Goal: Transaction & Acquisition: Purchase product/service

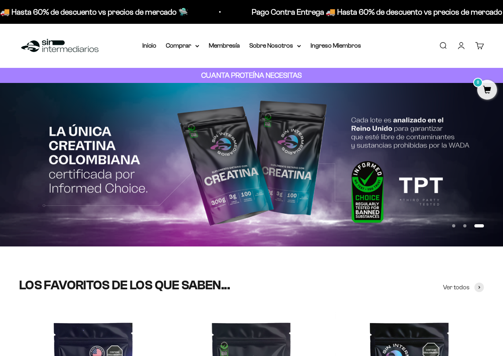
click at [462, 46] on link "Iniciar sesión" at bounding box center [461, 45] width 9 height 9
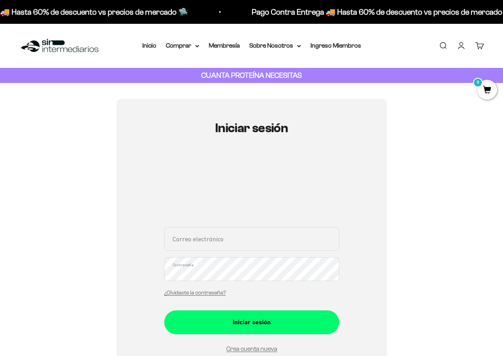
scroll to position [79, 0]
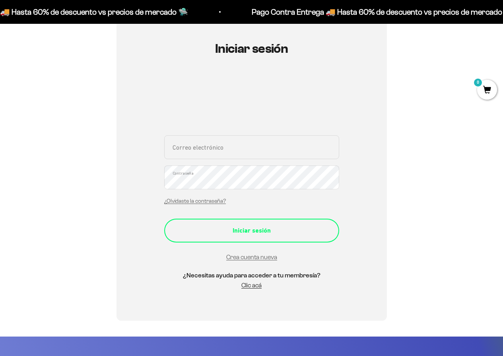
type input "leyarjor2@yahoo.es"
click at [259, 235] on div "Iniciar sesión" at bounding box center [251, 231] width 143 height 10
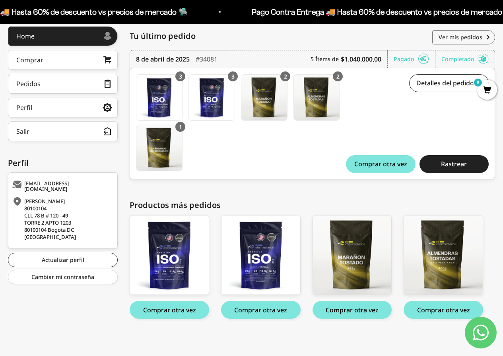
scroll to position [110, 0]
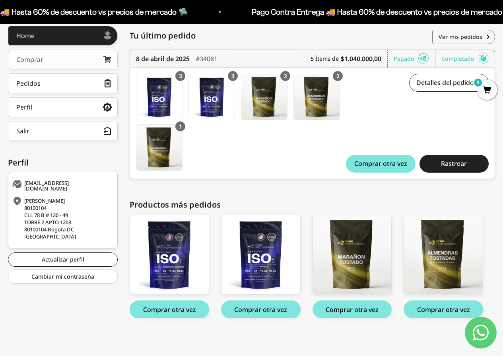
click at [80, 60] on link "Comprar" at bounding box center [63, 60] width 110 height 20
click at [354, 311] on button "Comprar otra vez" at bounding box center [351, 310] width 79 height 18
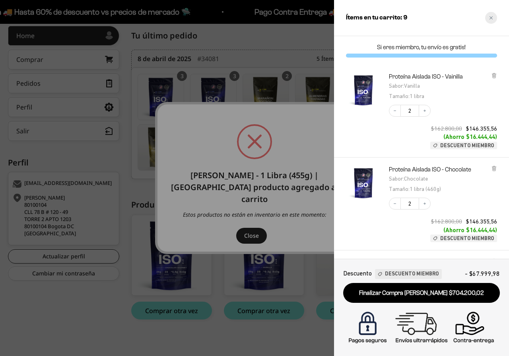
click at [490, 16] on icon "Close cart" at bounding box center [491, 18] width 4 height 4
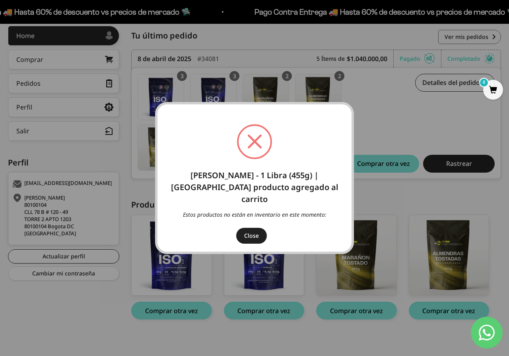
click at [249, 228] on button "Close" at bounding box center [251, 236] width 31 height 16
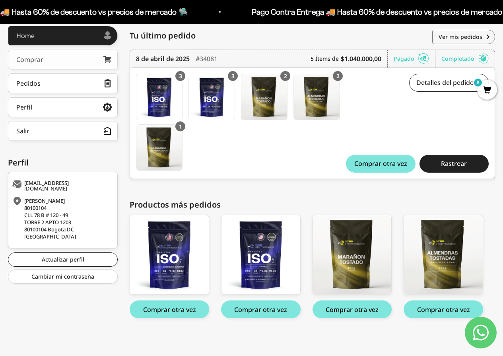
click at [33, 59] on div "Comprar" at bounding box center [29, 59] width 27 height 6
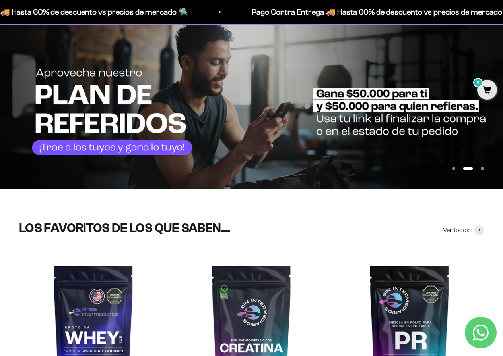
scroll to position [119, 0]
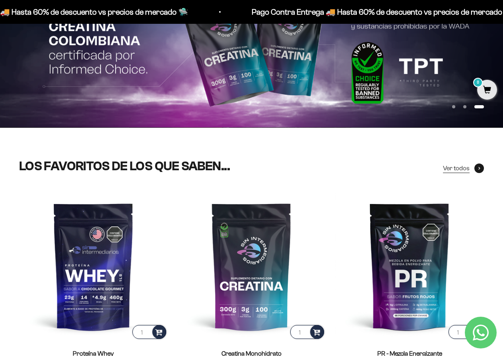
click at [455, 167] on span "Ver todos" at bounding box center [456, 168] width 27 height 10
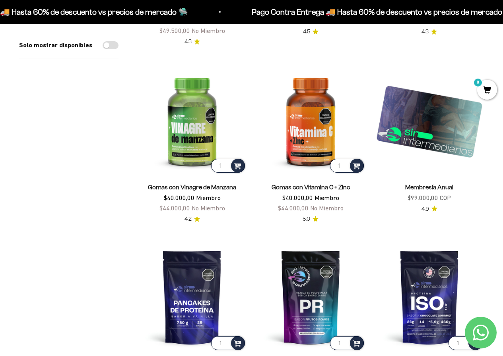
scroll to position [596, 0]
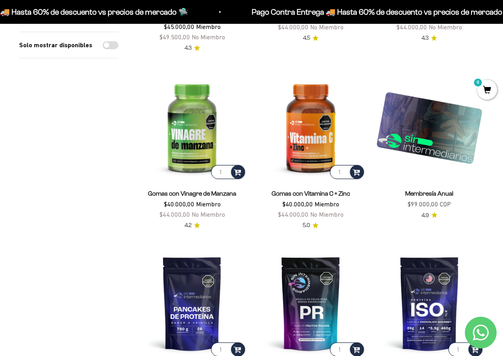
click at [439, 146] on img at bounding box center [429, 126] width 109 height 109
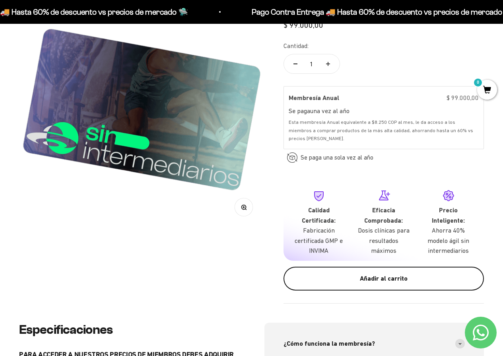
click at [378, 282] on div "Añadir al carrito" at bounding box center [383, 279] width 168 height 10
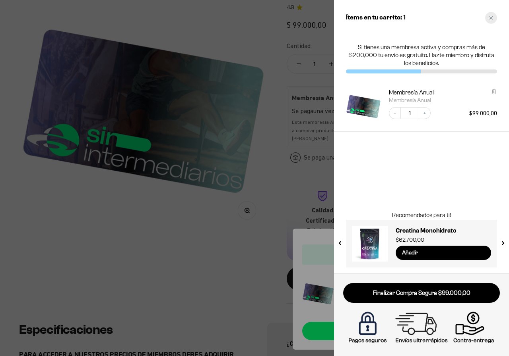
click at [495, 17] on div "Close cart" at bounding box center [491, 18] width 12 height 12
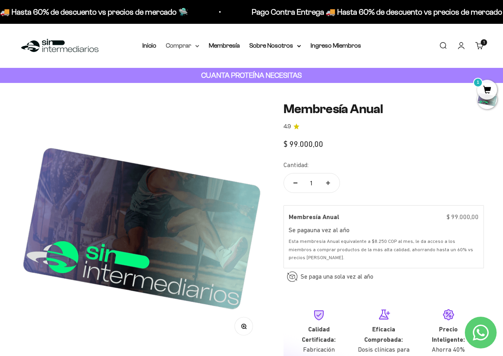
click at [194, 46] on summary "Comprar" at bounding box center [182, 46] width 33 height 10
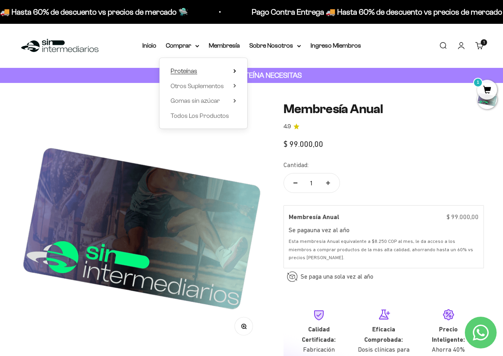
click at [190, 71] on span "Proteínas" at bounding box center [183, 71] width 27 height 7
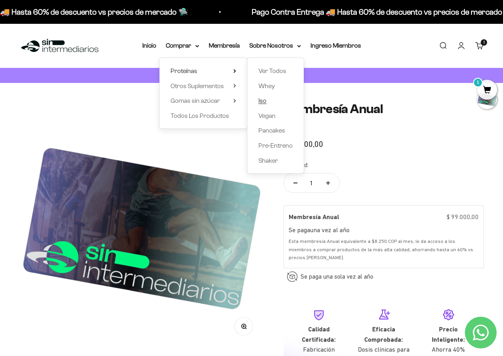
click at [263, 101] on span "Iso" at bounding box center [262, 100] width 8 height 7
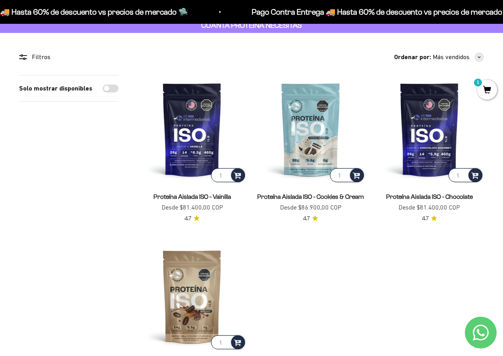
scroll to position [40, 0]
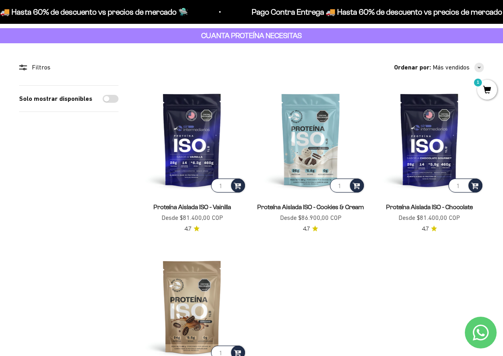
click at [112, 101] on input "Solo mostrar disponibles" at bounding box center [111, 99] width 16 height 8
checkbox input "true"
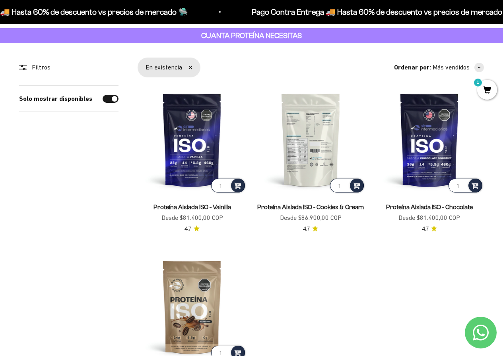
click at [313, 145] on img at bounding box center [310, 139] width 109 height 109
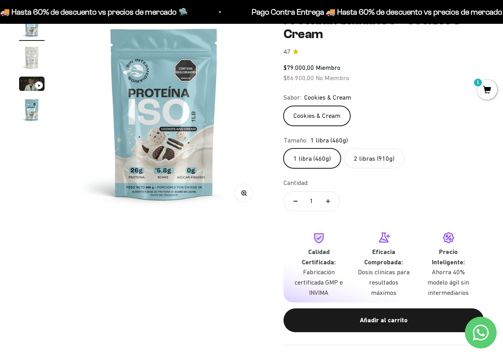
scroll to position [79, 0]
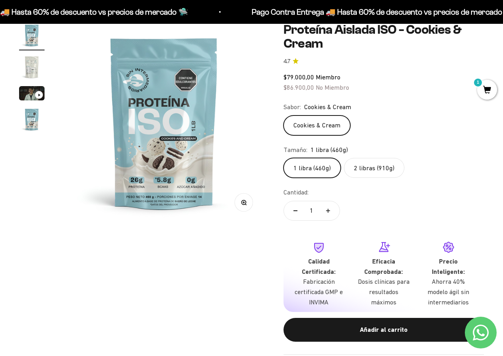
click at [330, 211] on button "Aumentar cantidad" at bounding box center [327, 210] width 23 height 19
type input "2"
drag, startPoint x: 388, startPoint y: 336, endPoint x: 464, endPoint y: 223, distance: 135.8
click at [388, 335] on button "Añadir al carrito" at bounding box center [383, 330] width 200 height 24
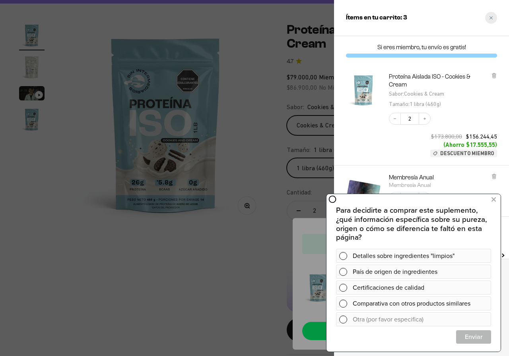
click at [494, 16] on div "Close cart" at bounding box center [491, 18] width 12 height 12
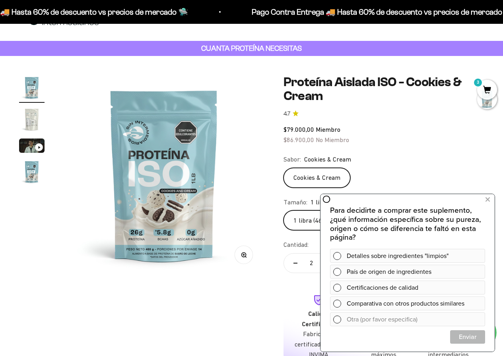
scroll to position [0, 0]
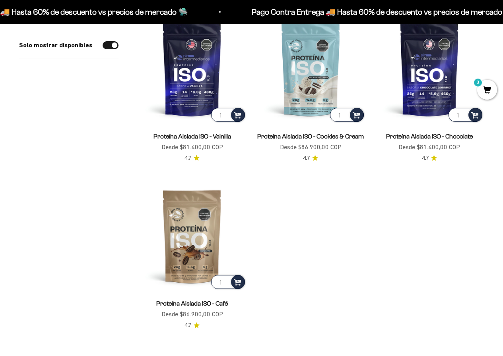
scroll to position [159, 0]
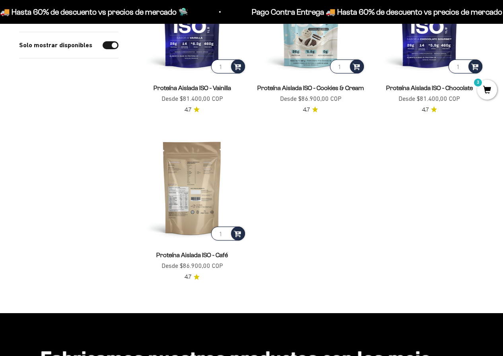
click at [199, 206] on img at bounding box center [191, 188] width 109 height 109
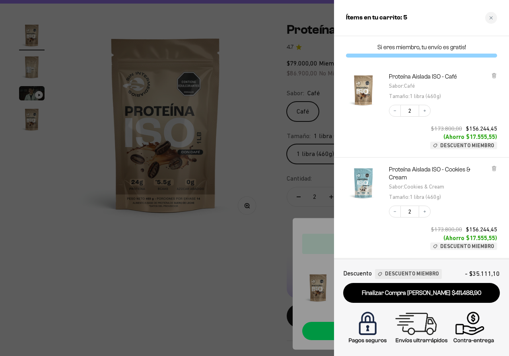
click at [200, 268] on div at bounding box center [254, 178] width 509 height 356
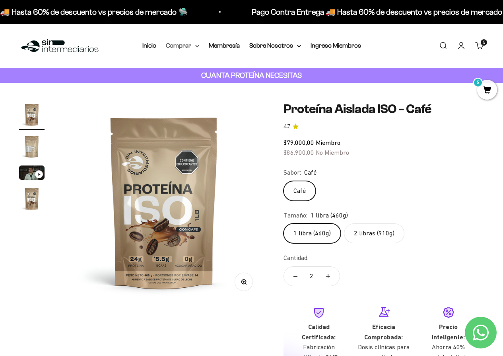
click at [186, 45] on summary "Comprar" at bounding box center [182, 46] width 33 height 10
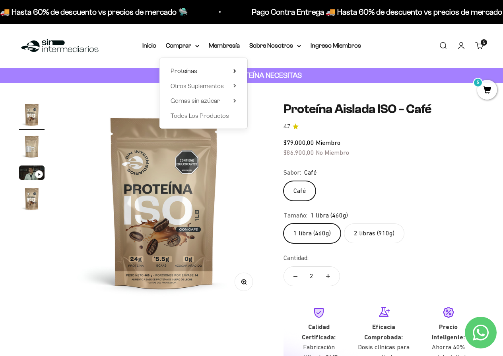
click at [187, 71] on span "Proteínas" at bounding box center [183, 71] width 27 height 7
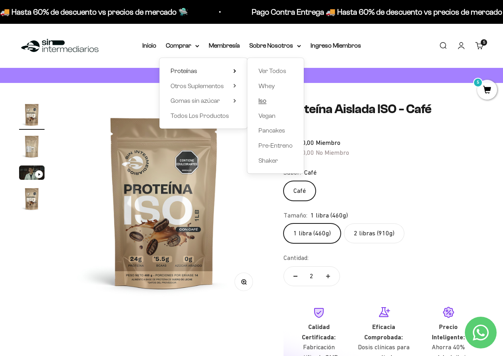
click at [263, 102] on span "Iso" at bounding box center [262, 100] width 8 height 7
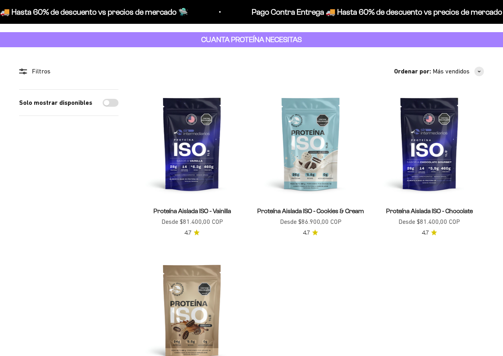
scroll to position [40, 0]
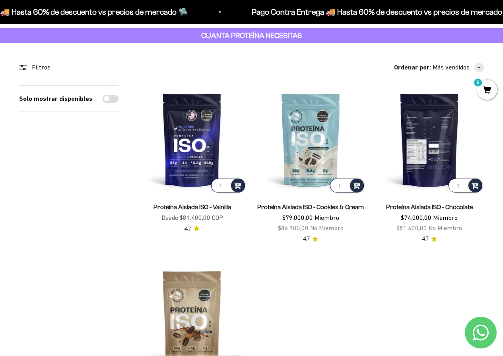
click at [433, 141] on img at bounding box center [429, 139] width 109 height 109
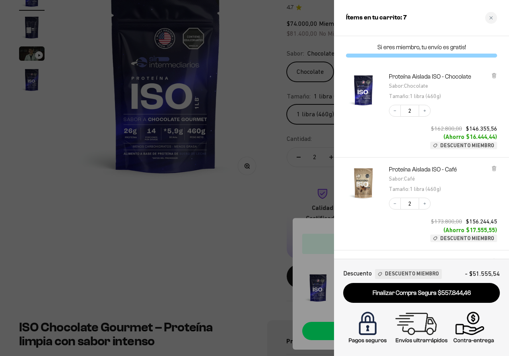
click at [197, 255] on div at bounding box center [254, 178] width 509 height 356
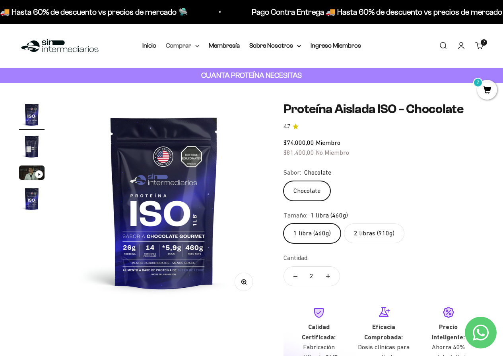
click at [183, 42] on summary "Comprar" at bounding box center [182, 46] width 33 height 10
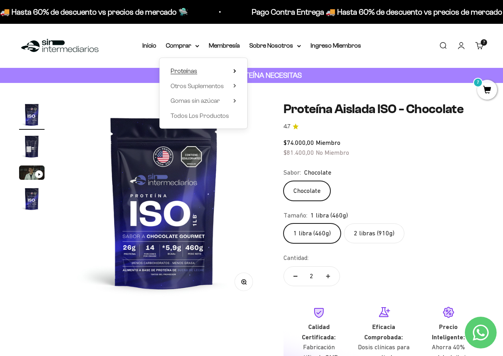
click at [187, 71] on span "Proteínas" at bounding box center [183, 71] width 27 height 7
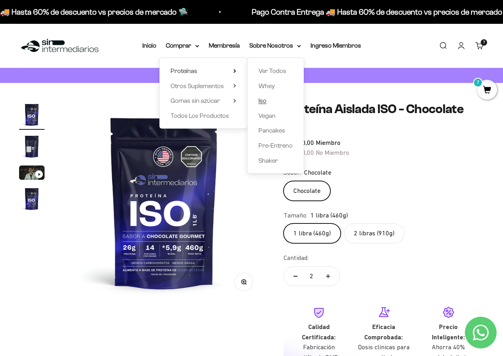
click at [261, 102] on span "Iso" at bounding box center [262, 100] width 8 height 7
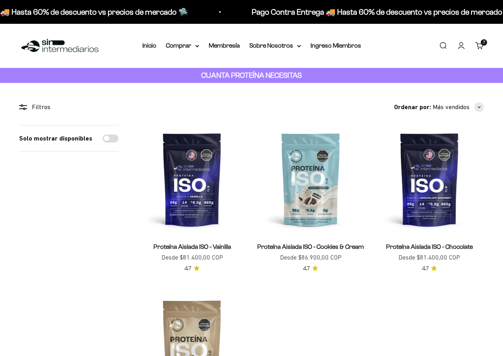
scroll to position [40, 0]
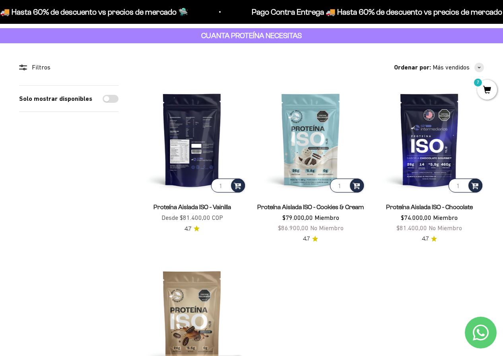
click at [196, 159] on img at bounding box center [191, 139] width 109 height 109
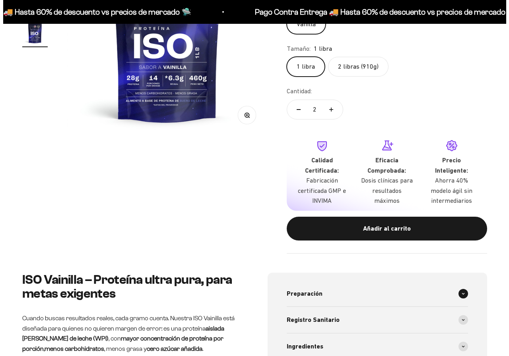
scroll to position [0, 615]
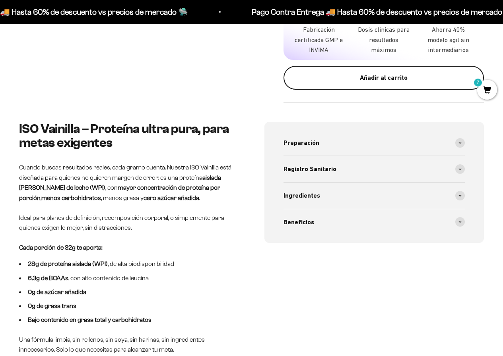
click at [380, 81] on div "Añadir al carrito" at bounding box center [383, 78] width 168 height 10
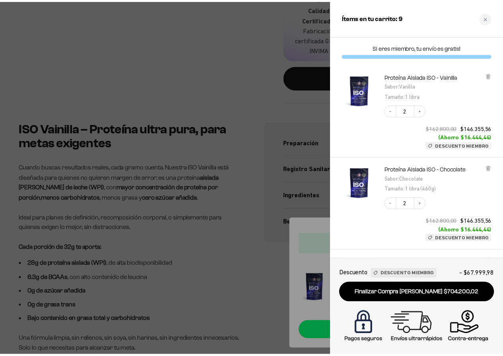
scroll to position [0, 0]
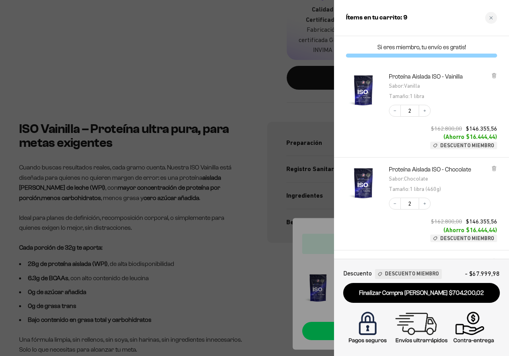
click at [236, 55] on div at bounding box center [254, 178] width 509 height 356
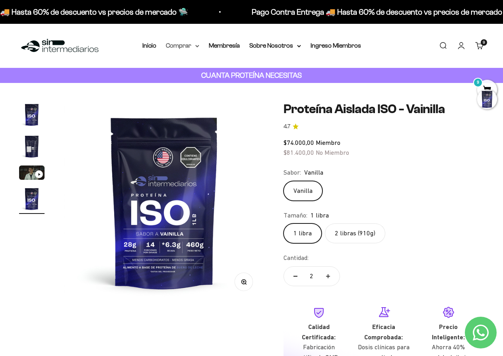
click at [188, 44] on summary "Comprar" at bounding box center [182, 46] width 33 height 10
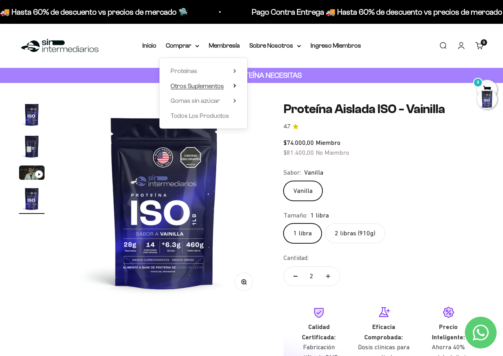
click at [212, 84] on span "Otros Suplementos" at bounding box center [196, 86] width 53 height 7
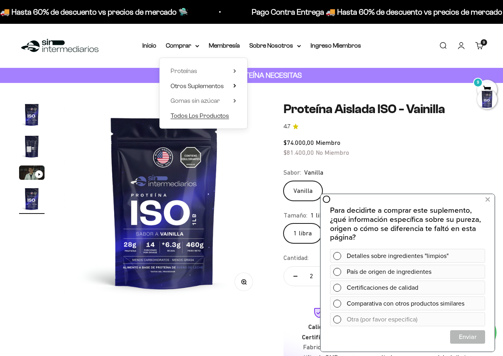
click at [215, 117] on span "Todos Los Productos" at bounding box center [199, 115] width 58 height 7
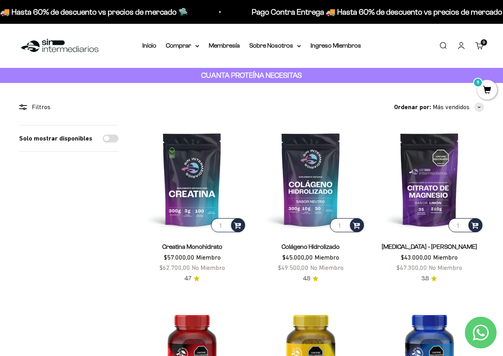
click at [486, 90] on span "9" at bounding box center [487, 90] width 20 height 20
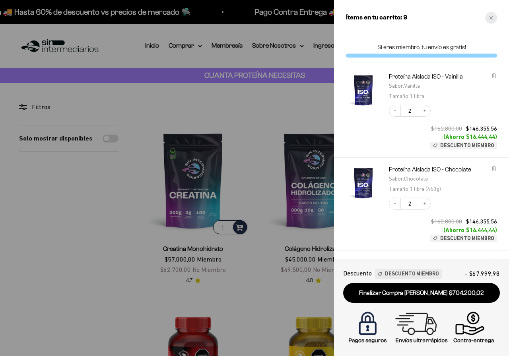
click at [493, 20] on div "Close cart" at bounding box center [491, 18] width 12 height 12
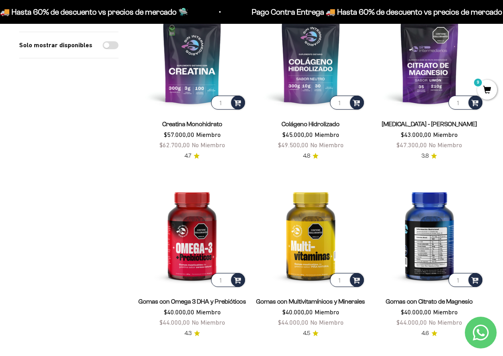
scroll to position [40, 0]
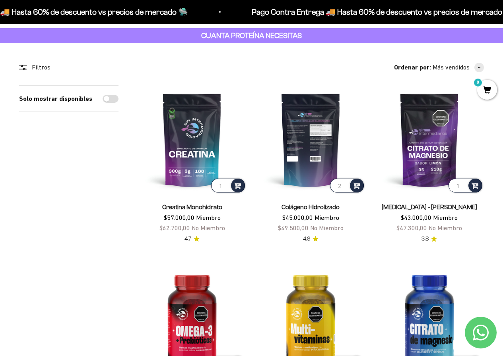
click at [345, 184] on input "2" at bounding box center [347, 186] width 34 height 14
type input "3"
click at [345, 184] on input "3" at bounding box center [347, 186] width 34 height 14
click at [357, 186] on span at bounding box center [356, 185] width 8 height 9
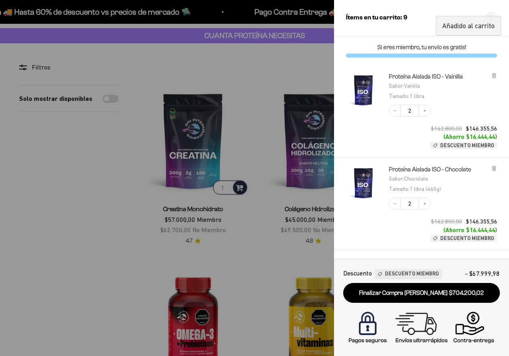
click at [237, 253] on div at bounding box center [254, 178] width 509 height 356
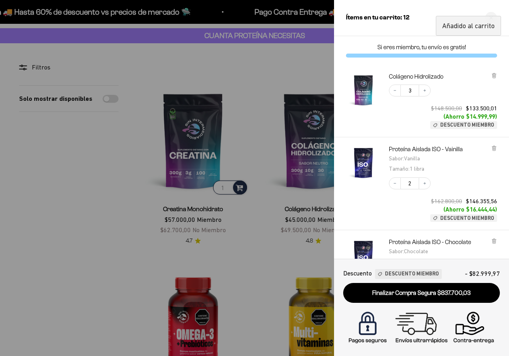
click at [264, 255] on div at bounding box center [254, 178] width 509 height 356
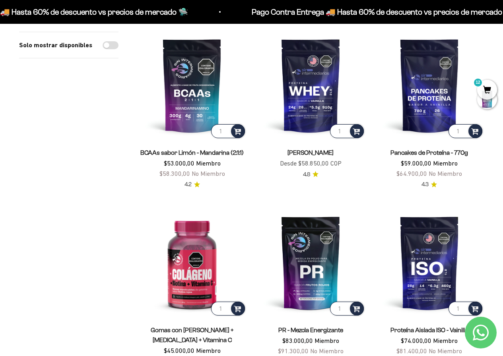
scroll to position [437, 0]
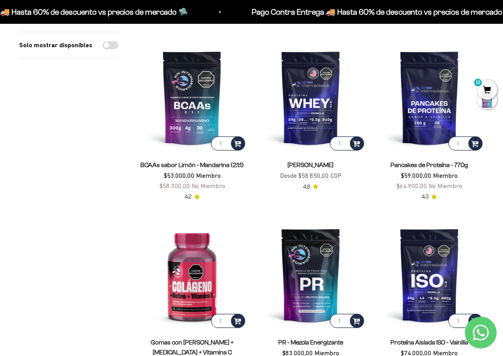
click at [114, 47] on input "Solo mostrar disponibles" at bounding box center [111, 45] width 16 height 8
checkbox input "true"
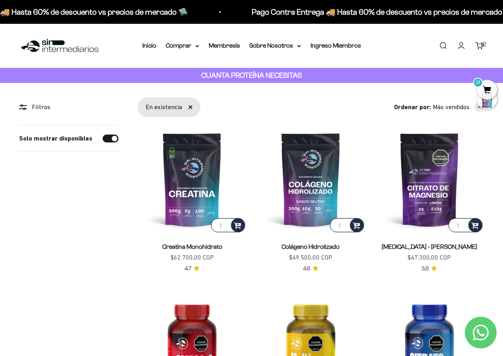
click at [486, 86] on span "12" at bounding box center [487, 90] width 20 height 20
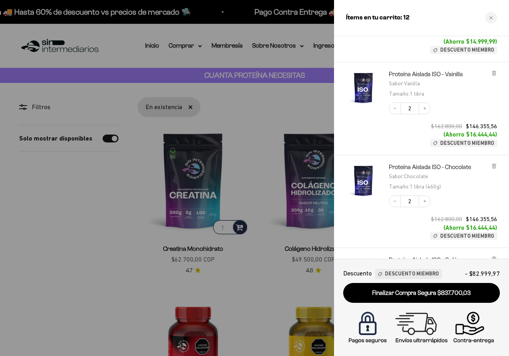
scroll to position [79, 0]
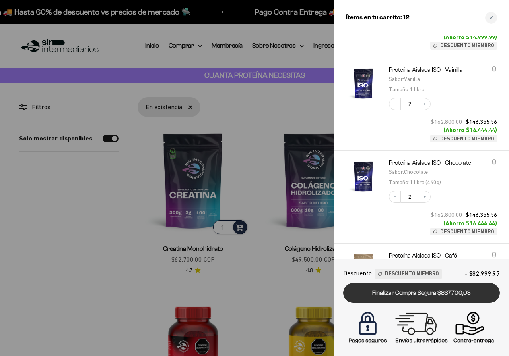
click at [428, 296] on link "Finalizar Compra Segura $837.700,03" at bounding box center [421, 293] width 157 height 20
